Goal: Transaction & Acquisition: Purchase product/service

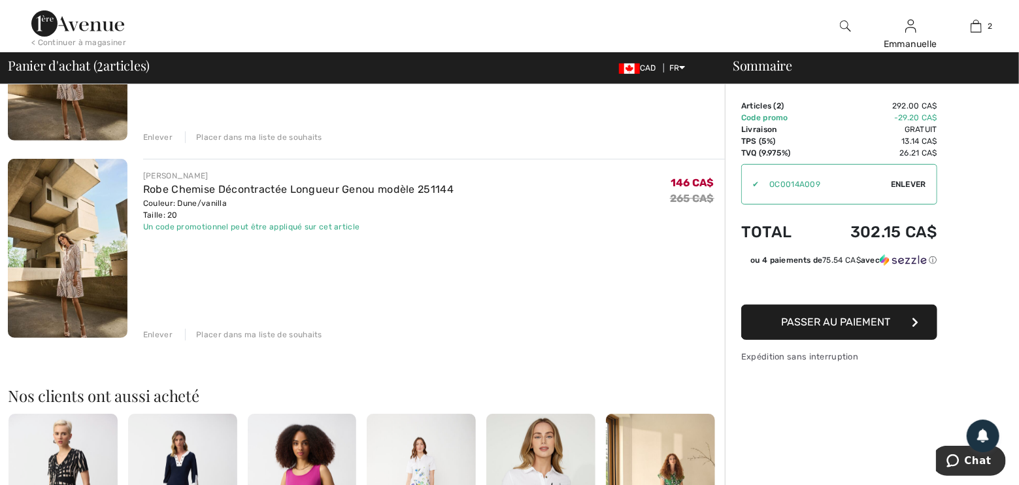
scroll to position [237, 0]
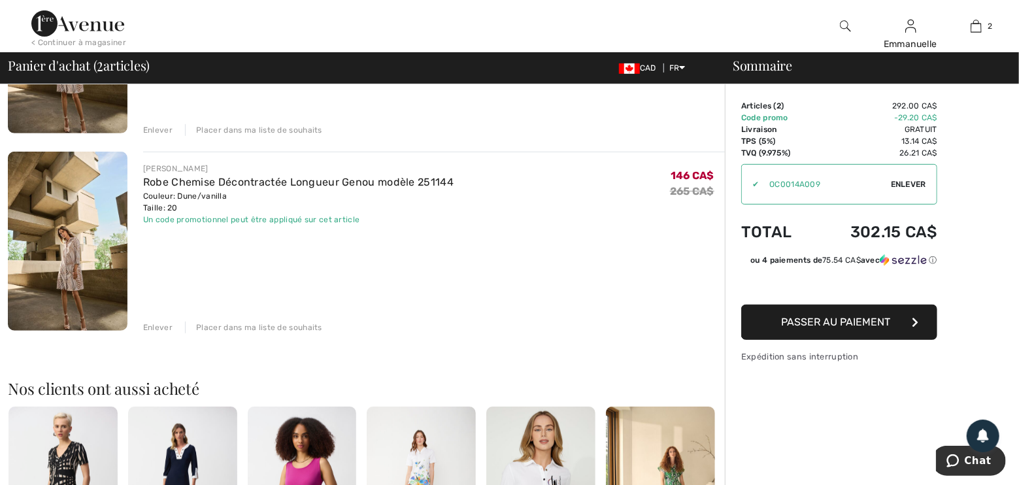
click at [159, 323] on div "Enlever" at bounding box center [157, 327] width 29 height 12
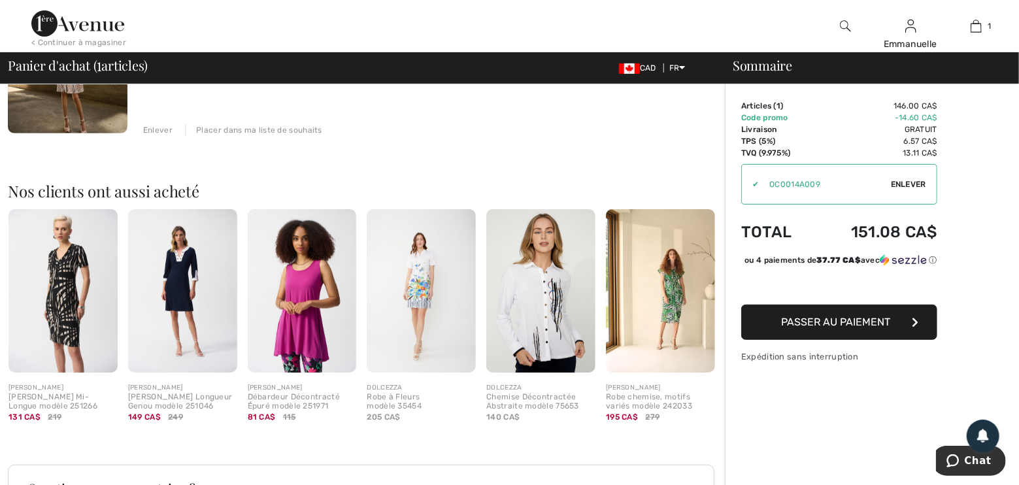
scroll to position [0, 0]
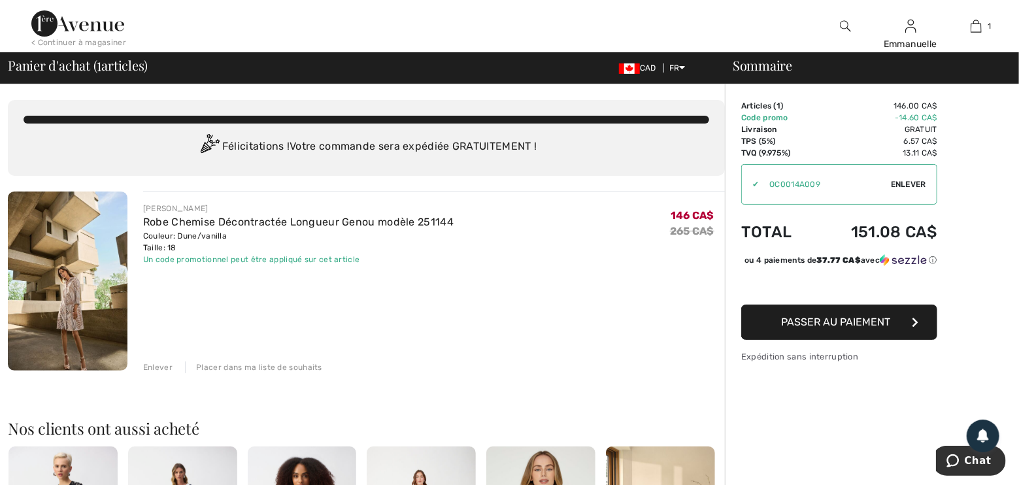
click at [922, 182] on span "Enlever" at bounding box center [908, 184] width 35 height 12
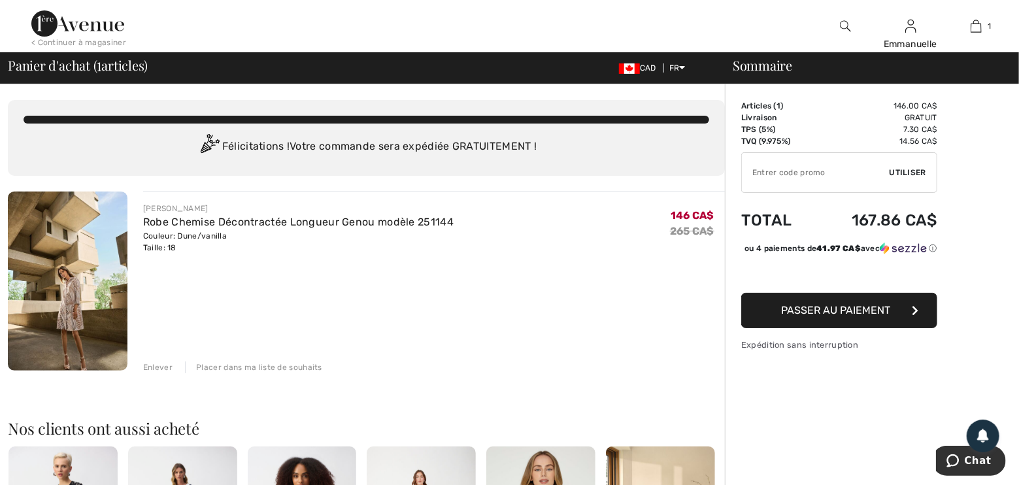
click at [819, 176] on input "TEXT" at bounding box center [816, 172] width 148 height 39
type input "EXTRA20"
click at [907, 167] on span "Utiliser" at bounding box center [907, 173] width 37 height 12
